Goal: Task Accomplishment & Management: Use online tool/utility

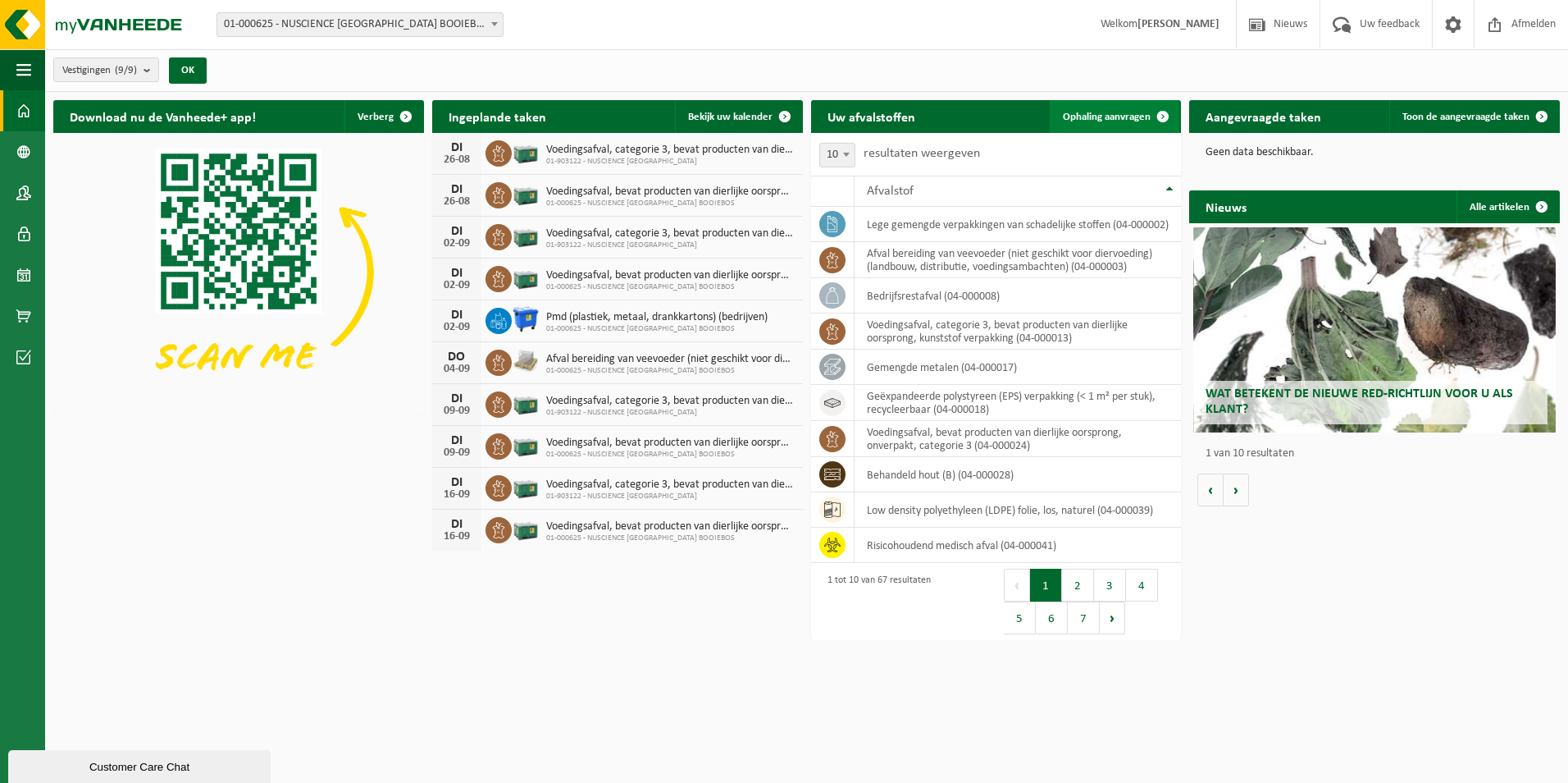
click at [1108, 120] on span "Ophaling aanvragen" at bounding box center [1107, 117] width 87 height 10
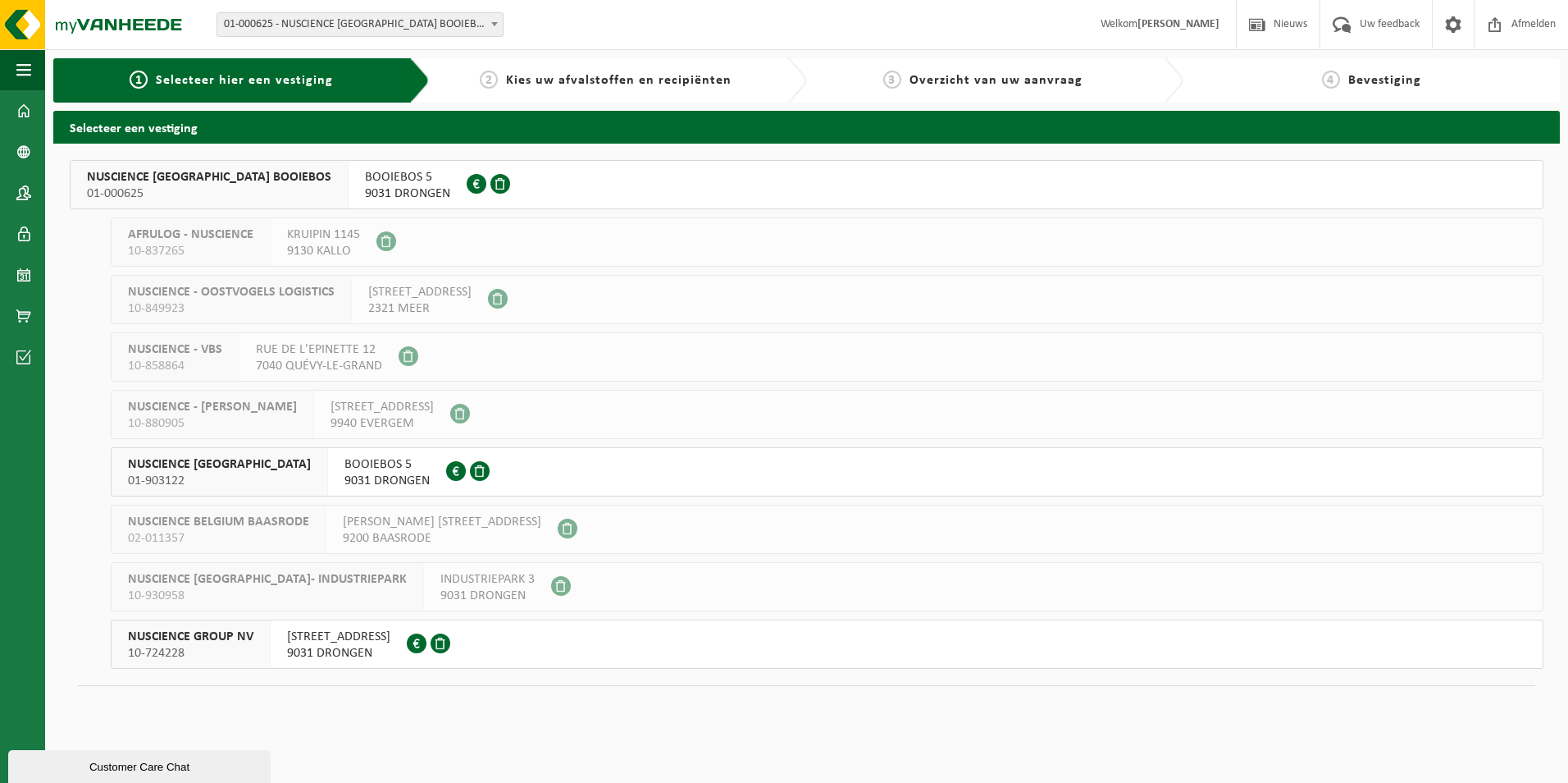
click at [380, 173] on span "BOOIEBOS 5" at bounding box center [407, 177] width 85 height 16
